Goal: Task Accomplishment & Management: Use online tool/utility

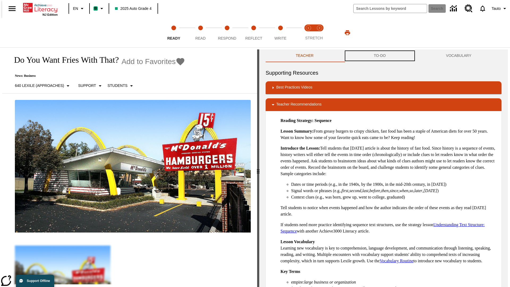
click at [380, 56] on button "TO-DO" at bounding box center [380, 55] width 72 height 13
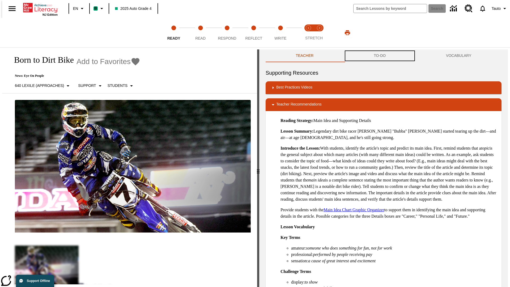
click at [380, 56] on button "TO-DO" at bounding box center [380, 55] width 72 height 13
